Goal: Transaction & Acquisition: Download file/media

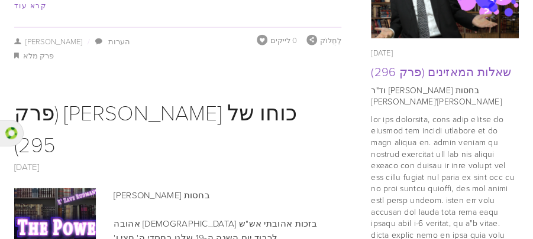
scroll to position [1135, 0]
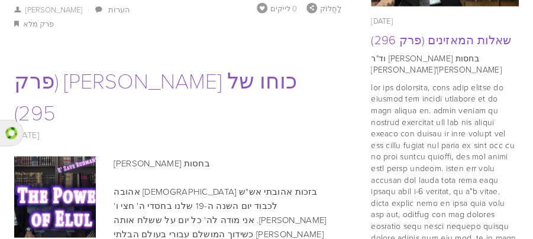
click at [69, 66] on font "כוחו של [PERSON_NAME] (פרק 295)" at bounding box center [155, 96] width 283 height 61
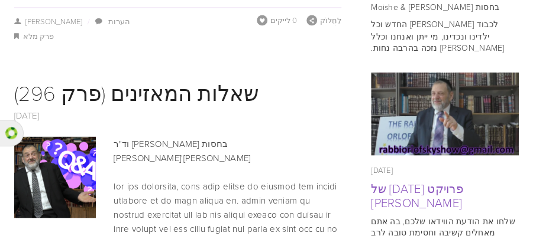
scroll to position [751, 0]
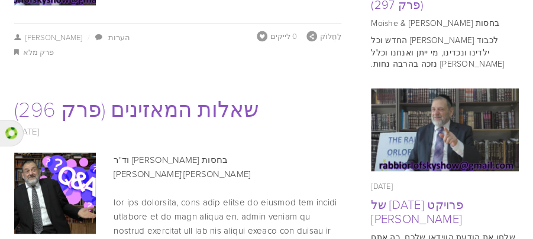
click at [175, 93] on font "שאלות המאזינים (פרק 296)" at bounding box center [136, 107] width 245 height 29
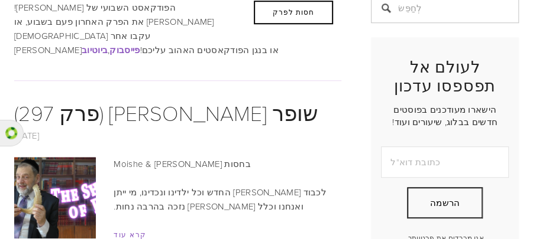
scroll to position [225, 0]
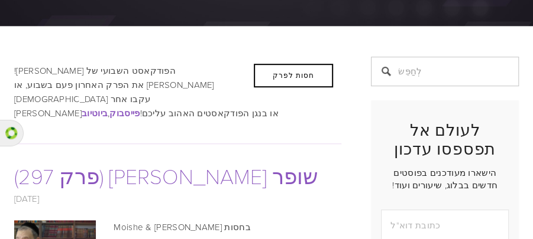
click at [132, 161] on font "שופר [PERSON_NAME] (פרק 297)" at bounding box center [166, 175] width 304 height 29
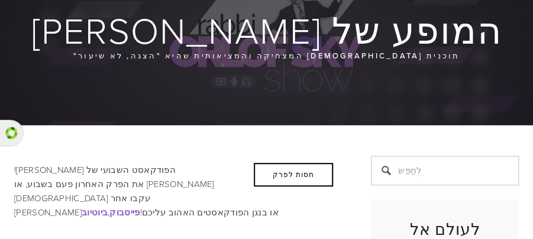
scroll to position [189, 0]
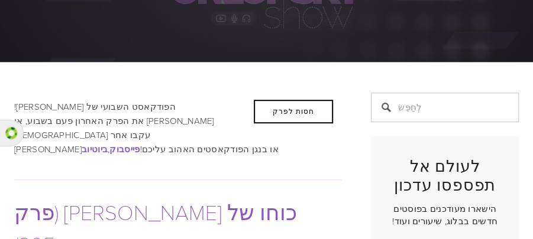
click at [110, 197] on font "כוחו של [PERSON_NAME] (פרק 295)" at bounding box center [155, 227] width 283 height 61
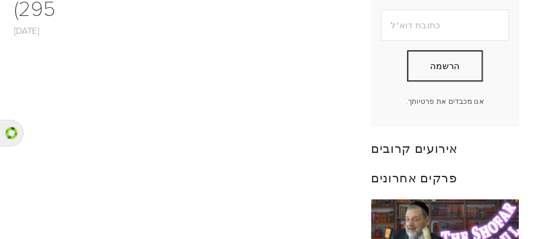
scroll to position [441, 0]
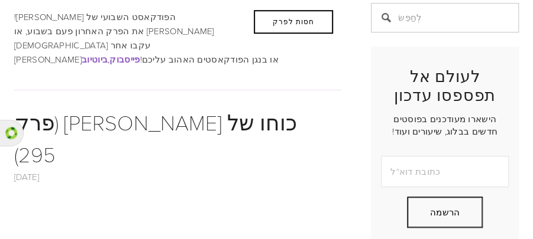
scroll to position [70, 0]
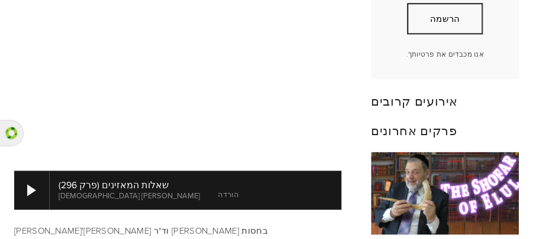
scroll to position [552, 0]
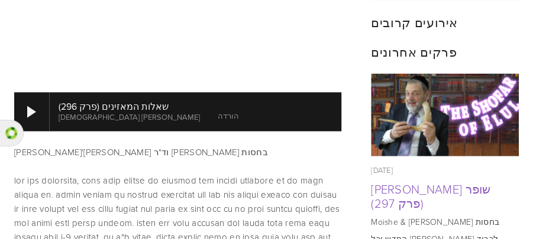
click at [218, 111] on font "הורדה" at bounding box center [228, 116] width 21 height 11
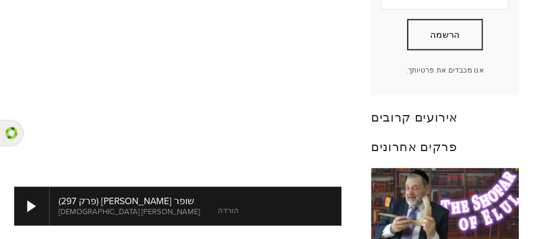
scroll to position [536, 0]
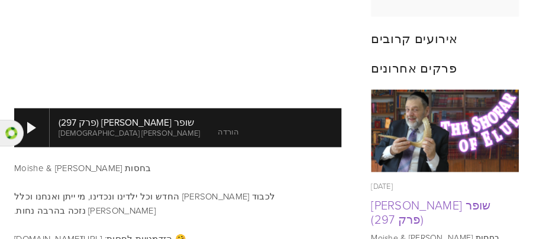
click at [218, 127] on font "הורדה" at bounding box center [228, 132] width 21 height 11
